Goal: Task Accomplishment & Management: Use online tool/utility

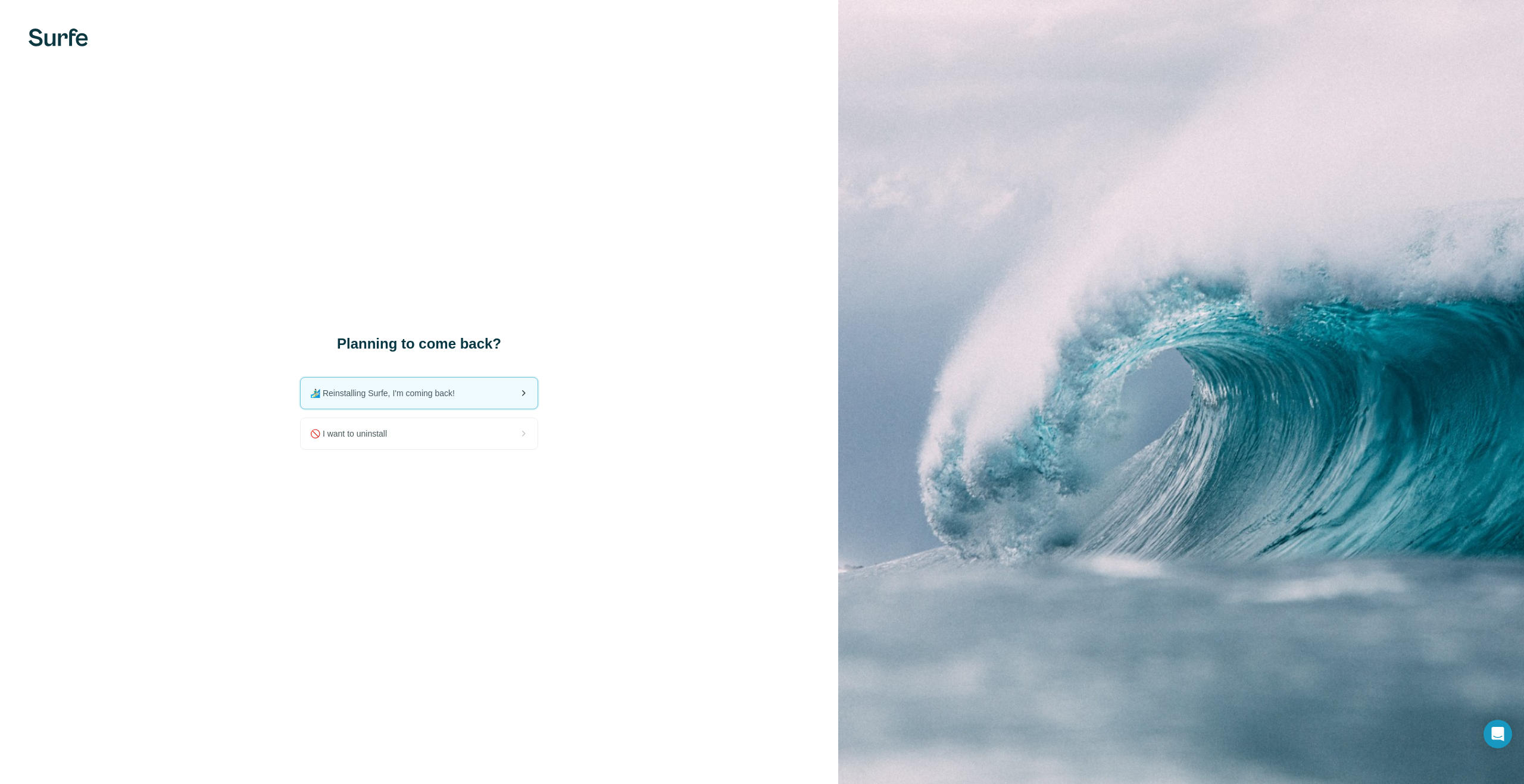
click at [447, 400] on div "🏄🏻‍♂️ Reinstalling Surfe, I'm coming back!" at bounding box center [419, 393] width 237 height 31
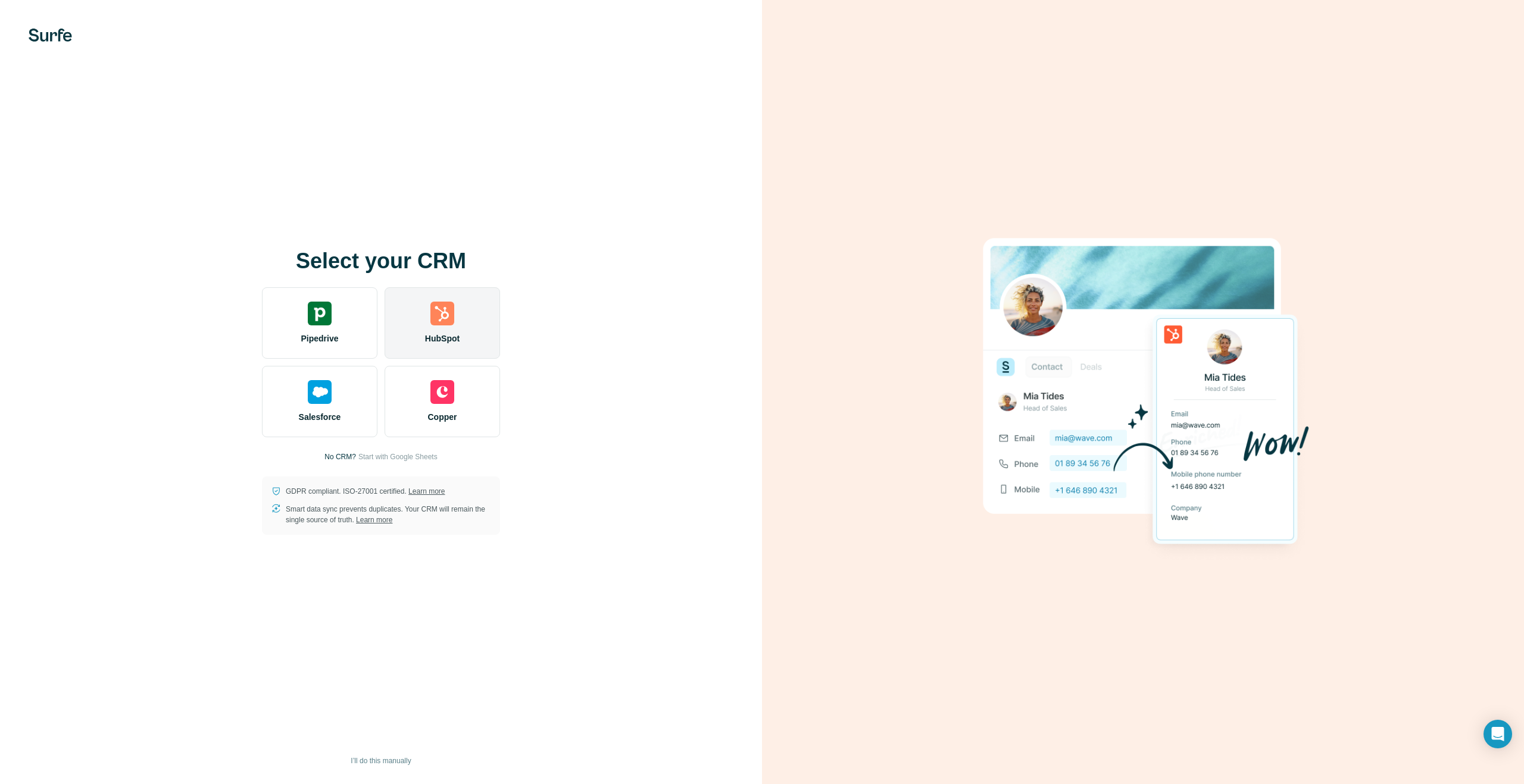
click at [457, 333] on span "HubSpot" at bounding box center [443, 339] width 35 height 12
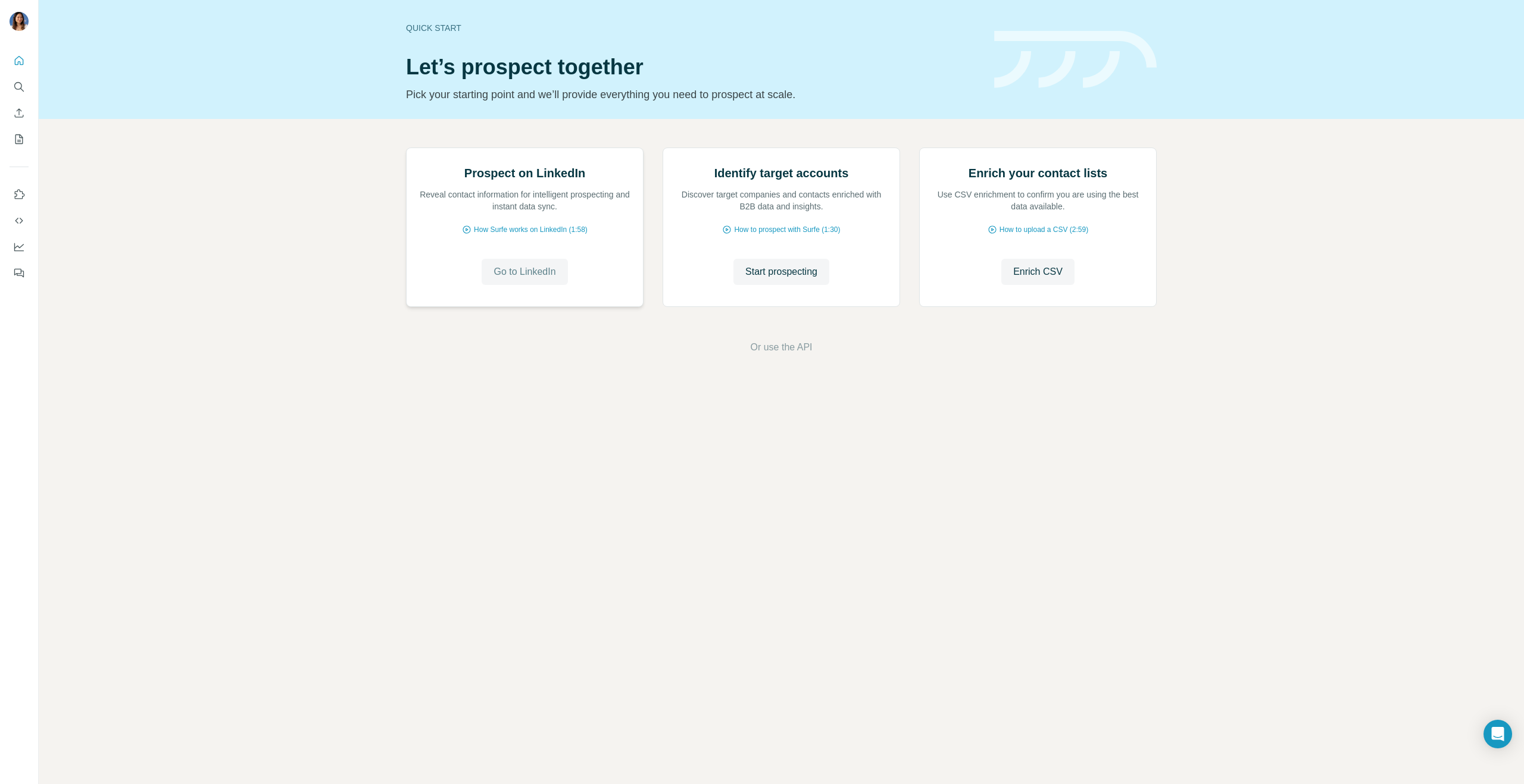
click at [500, 279] on span "Go to LinkedIn" at bounding box center [525, 272] width 62 height 15
click at [16, 61] on icon "Quick start" at bounding box center [19, 60] width 12 height 12
click at [22, 60] on icon "Quick start" at bounding box center [19, 60] width 9 height 9
click at [22, 83] on icon "Search" at bounding box center [19, 87] width 12 height 12
